Goal: Task Accomplishment & Management: Use online tool/utility

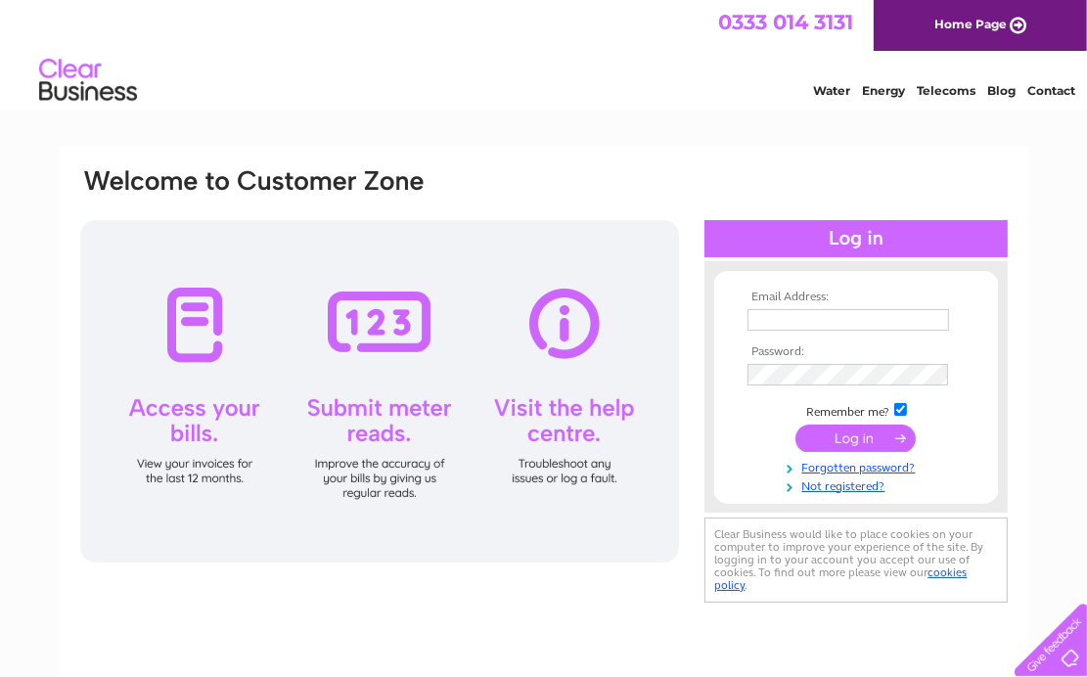
click at [810, 304] on td at bounding box center [855, 319] width 227 height 31
click at [810, 312] on input "text" at bounding box center [848, 320] width 202 height 22
type input "lynn@mackinnons.com"
click at [853, 446] on input "submit" at bounding box center [855, 439] width 120 height 27
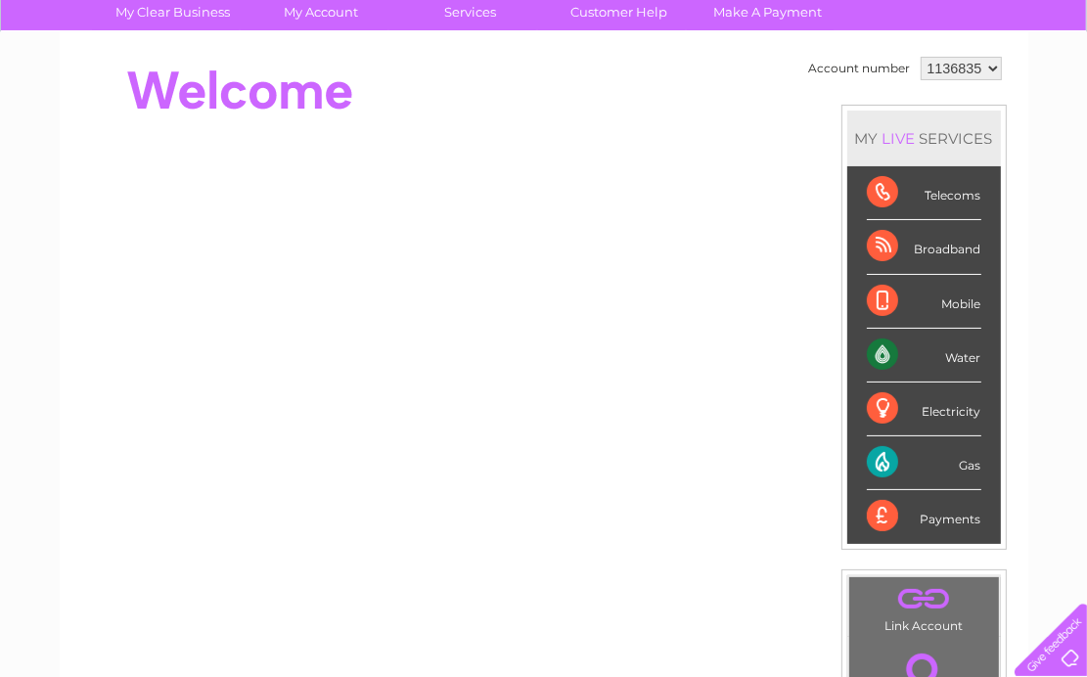
scroll to position [159, 0]
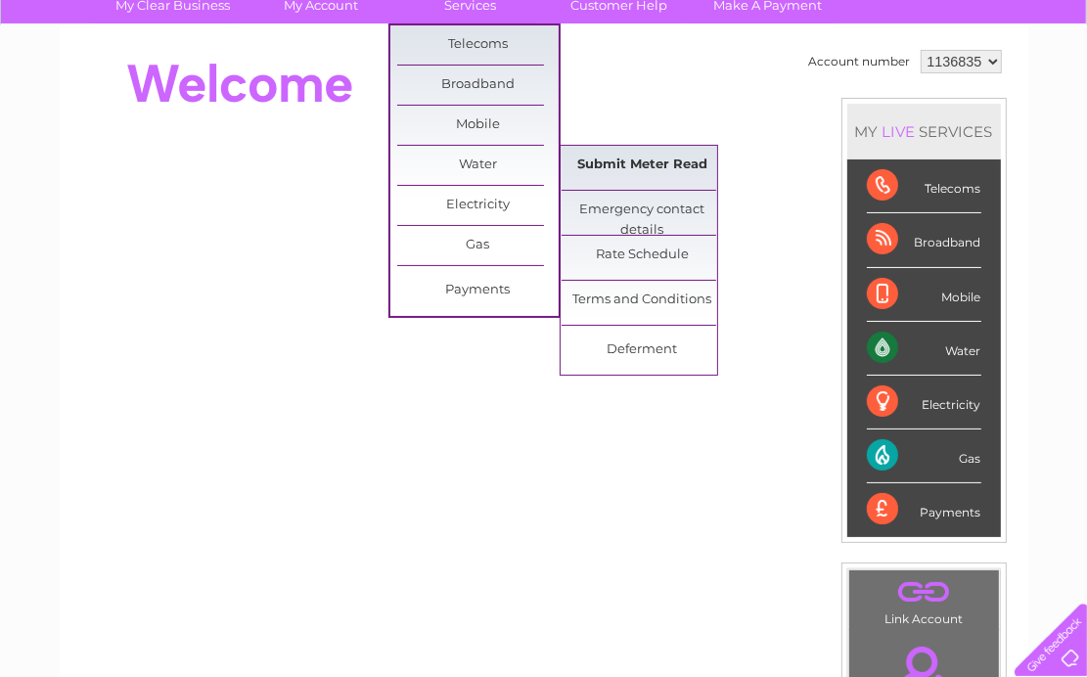
click at [603, 163] on link "Submit Meter Read" at bounding box center [642, 165] width 161 height 39
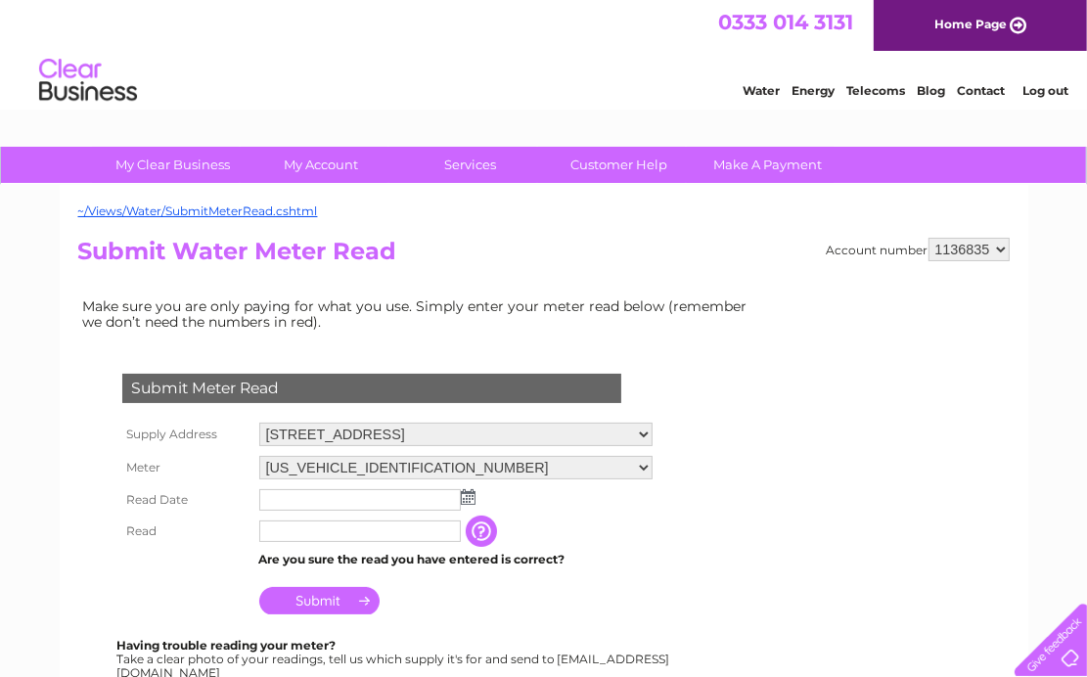
click at [461, 500] on img at bounding box center [468, 497] width 15 height 16
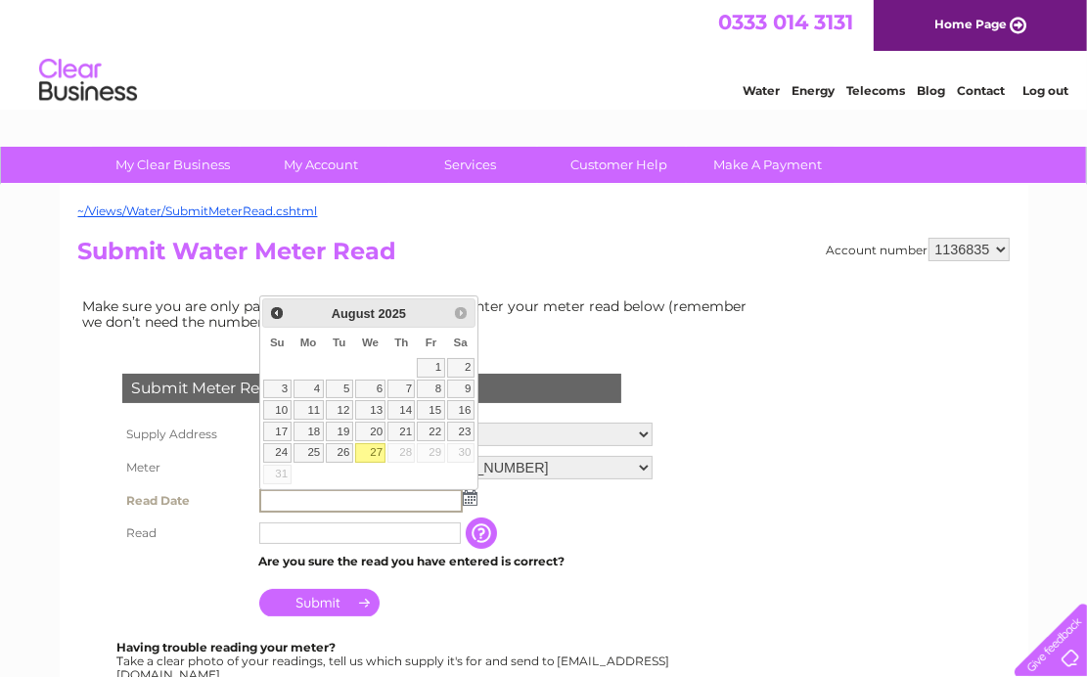
click at [376, 453] on link "27" at bounding box center [370, 453] width 31 height 20
type input "2025/08/27"
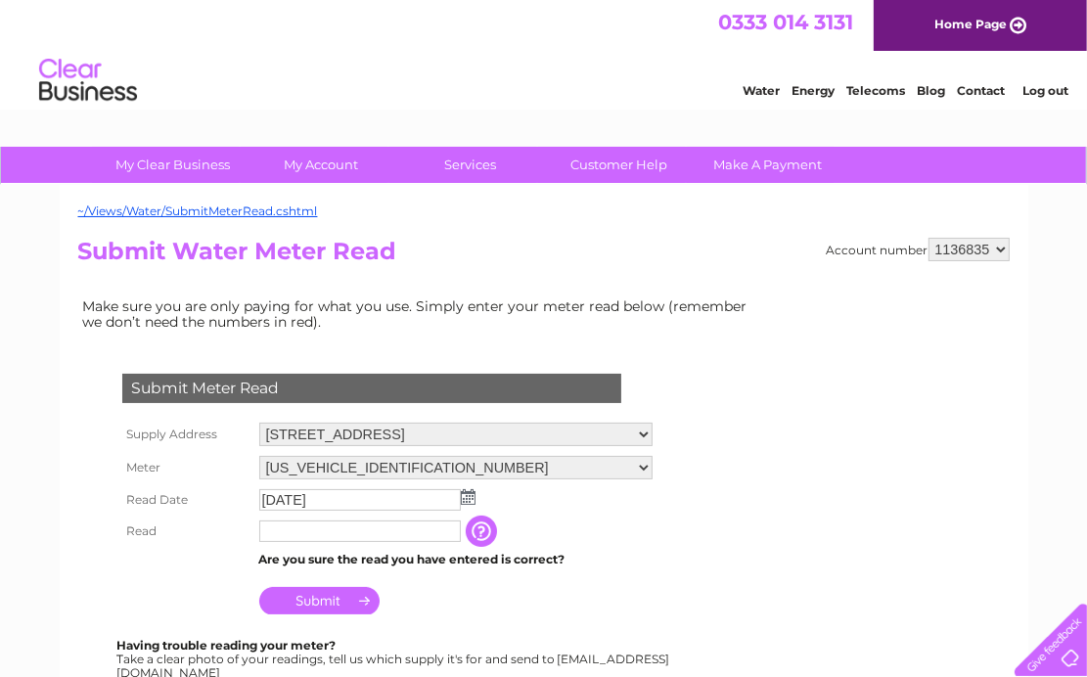
click at [372, 531] on input "text" at bounding box center [360, 531] width 202 height 22
type input "00058"
click at [302, 603] on input "Submit" at bounding box center [319, 600] width 120 height 27
